Goal: Information Seeking & Learning: Learn about a topic

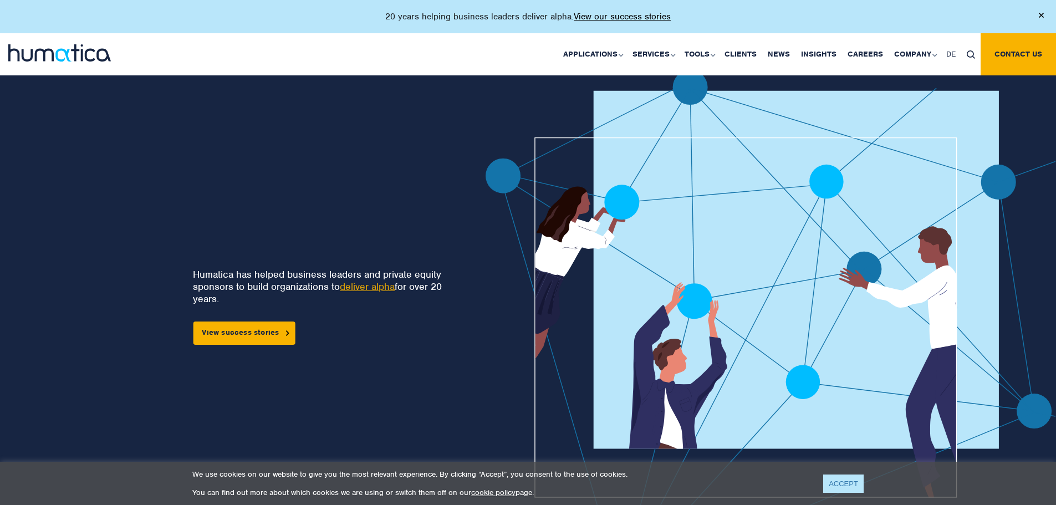
click at [856, 484] on link "ACCEPT" at bounding box center [843, 483] width 40 height 18
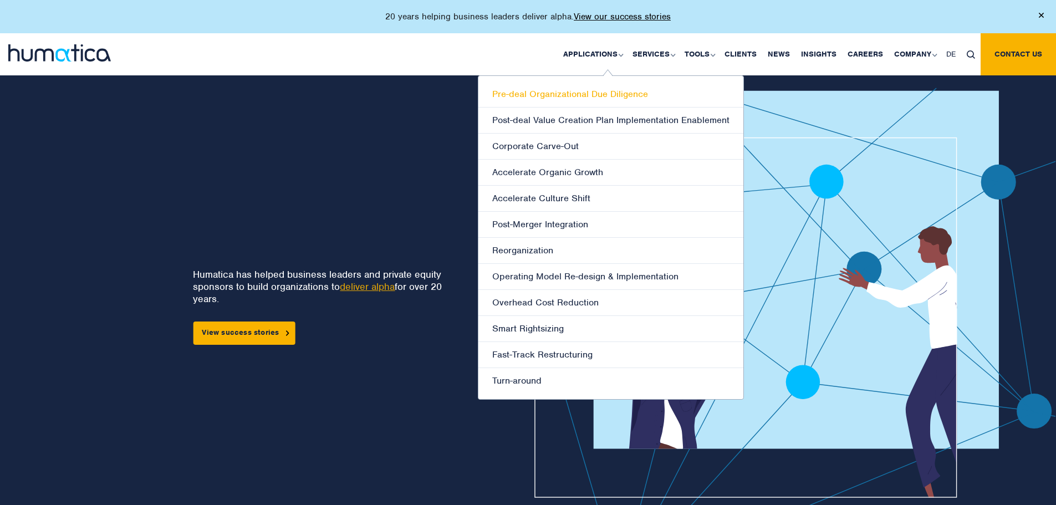
click at [587, 97] on link "Pre-deal Organizational Due Diligence" at bounding box center [610, 94] width 265 height 26
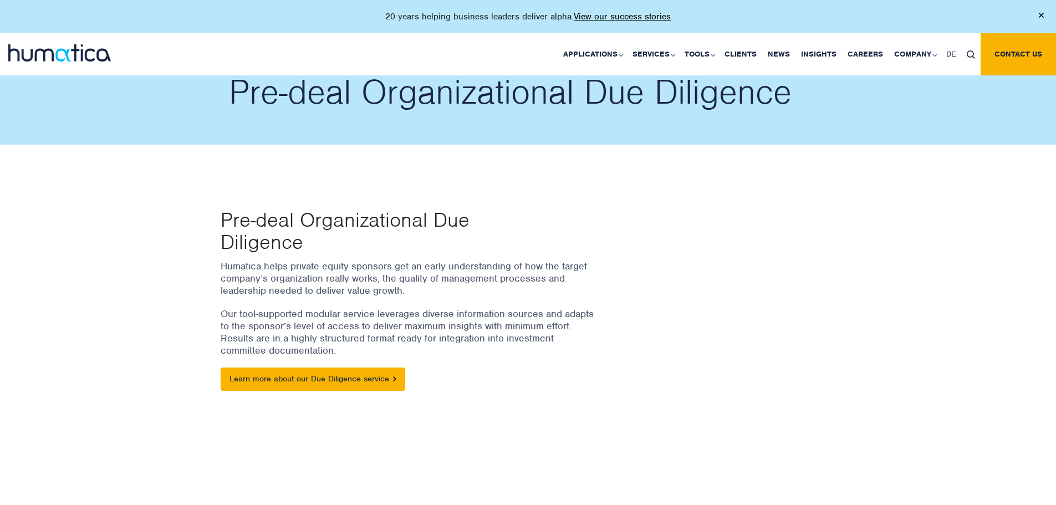
click at [76, 48] on img at bounding box center [59, 52] width 103 height 17
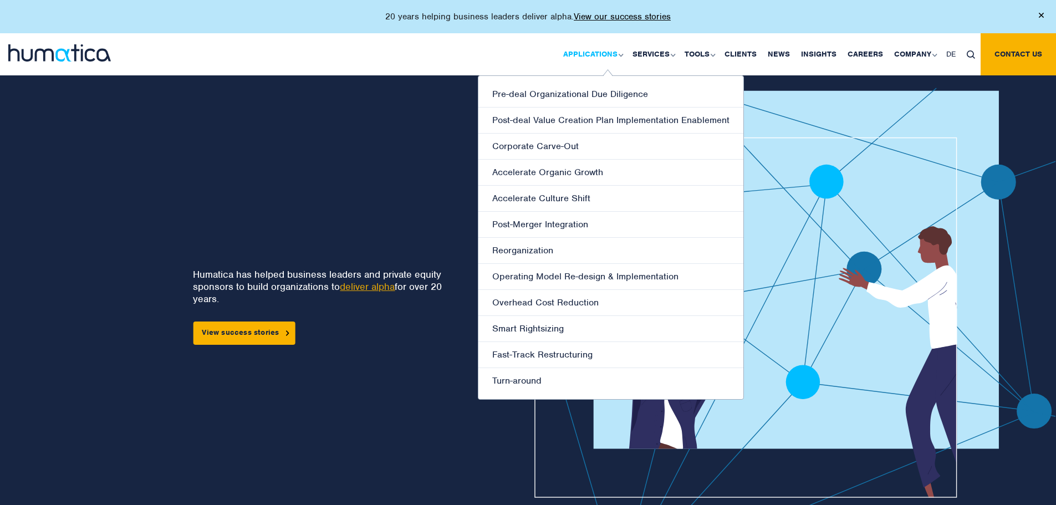
click at [592, 57] on link "Applications" at bounding box center [591, 54] width 69 height 42
